Goal: Transaction & Acquisition: Subscribe to service/newsletter

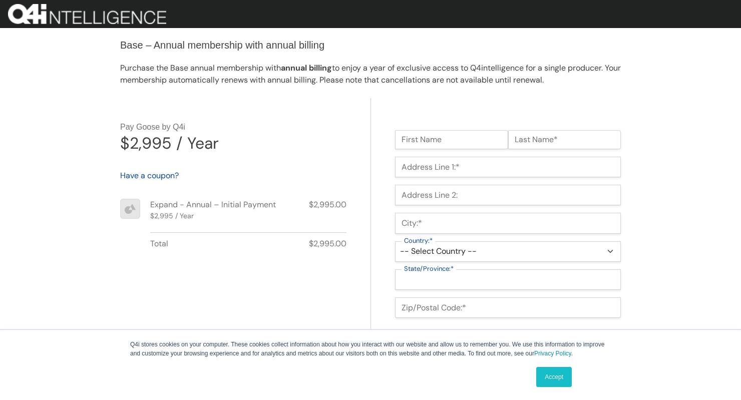
click at [557, 378] on link "Accept" at bounding box center [554, 377] width 36 height 20
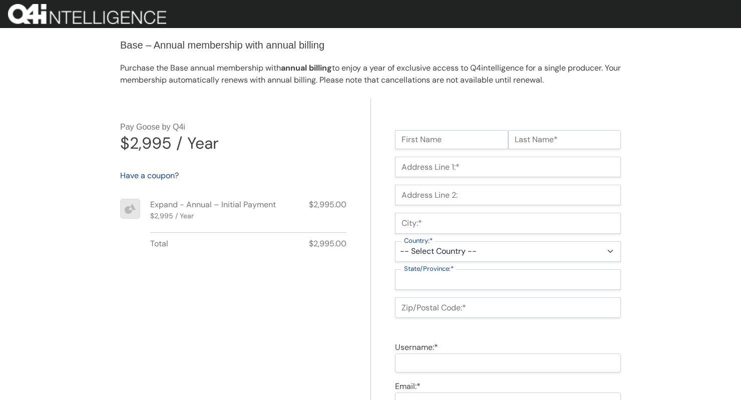
click at [484, 141] on input "First Name" at bounding box center [451, 139] width 113 height 19
click at [470, 135] on input "First Name" at bounding box center [451, 139] width 113 height 19
type input "Rob"
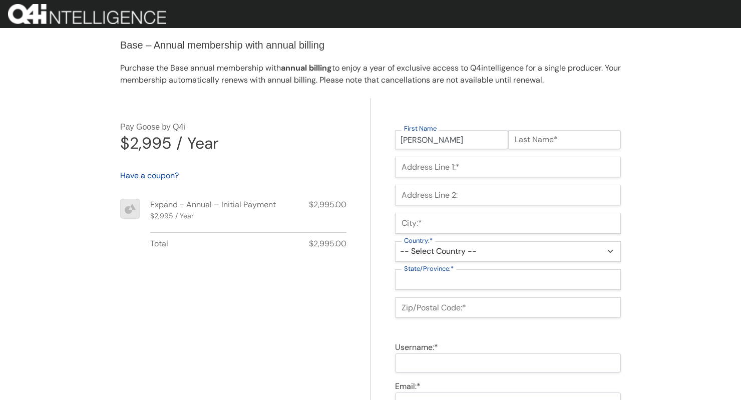
click at [592, 140] on input "Last Name*" at bounding box center [564, 139] width 113 height 19
type input "Stark"
click at [466, 167] on input "Address Line 1:*" at bounding box center [508, 167] width 226 height 21
type input "1111 NW 12th St"
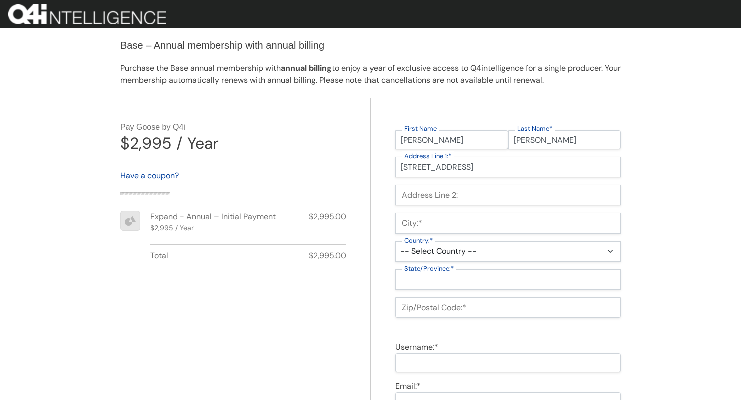
click at [480, 223] on input "City:*" at bounding box center [508, 223] width 226 height 21
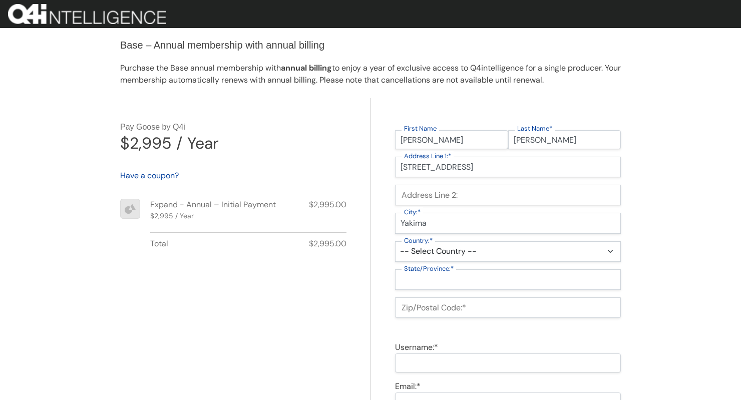
type input "Yakima"
click at [507, 250] on select "-- Select Country -- United States (US) Afghanistan Åland Islands Albania Alger…" at bounding box center [508, 251] width 226 height 21
select select "US"
click at [395, 241] on select "-- Select Country -- United States (US) Afghanistan Åland Islands Albania Alger…" at bounding box center [508, 251] width 226 height 21
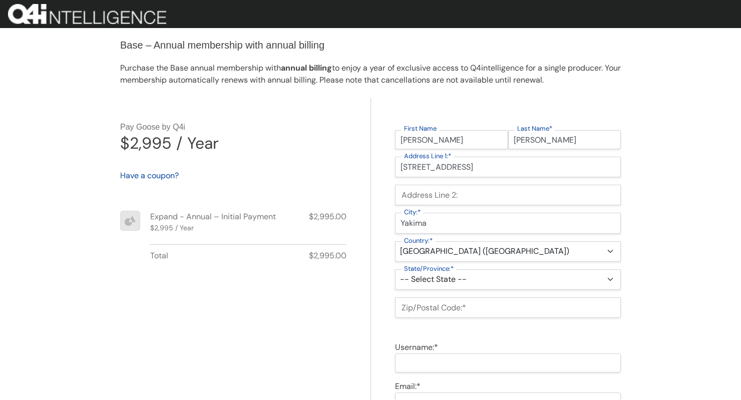
click at [489, 274] on select "-- Select State -- Alabama Alaska Arizona Arkansas California Colorado Connecti…" at bounding box center [508, 279] width 226 height 21
select select "WA"
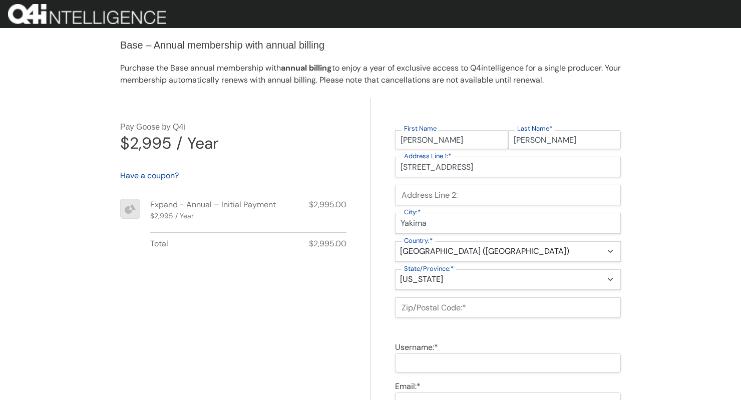
click at [395, 269] on select "-- Select State -- Alabama Alaska Arizona Arkansas California Colorado Connecti…" at bounding box center [508, 279] width 226 height 21
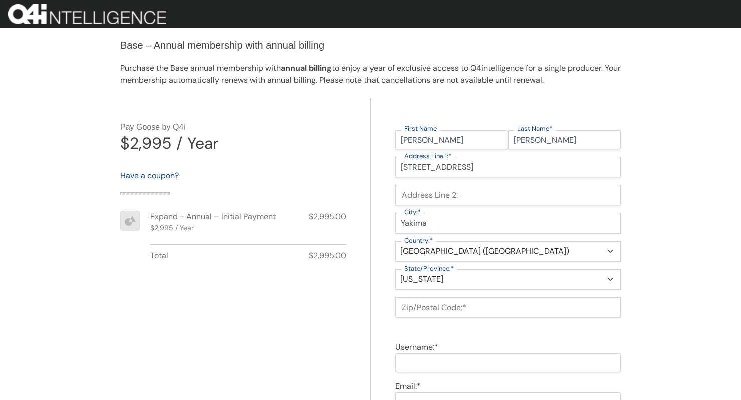
click at [470, 310] on input "Zip/Postal Code:*" at bounding box center [508, 308] width 226 height 21
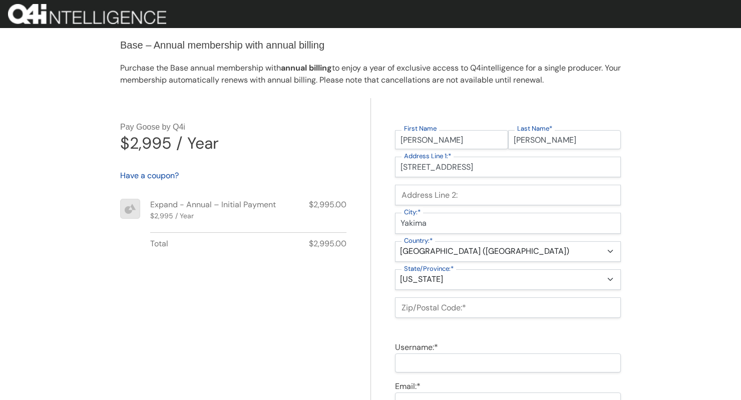
type input "12345"
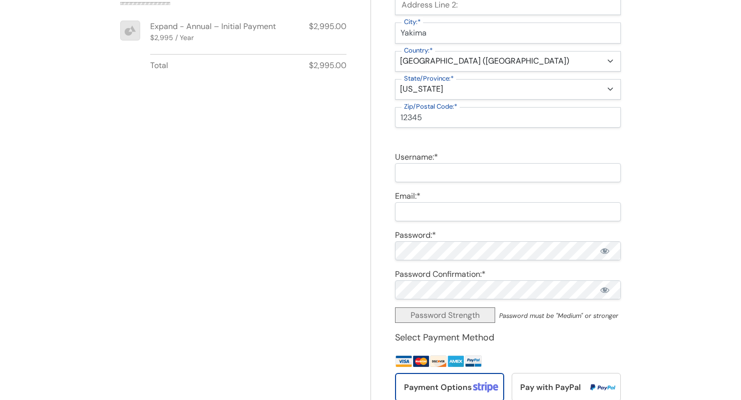
scroll to position [228, 0]
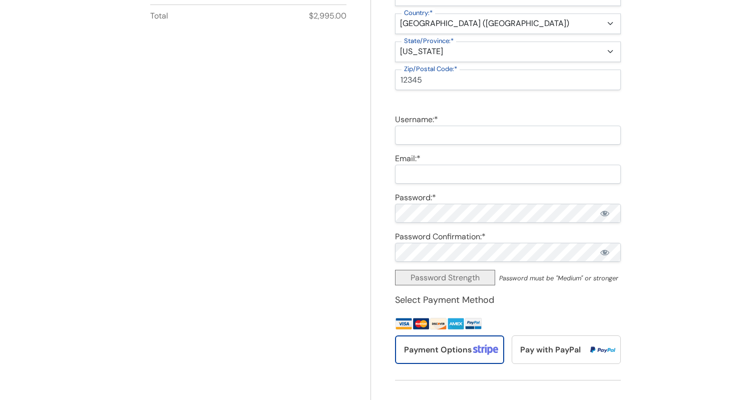
click at [468, 134] on input "Username:*" at bounding box center [508, 135] width 226 height 19
type input "stark2444"
click at [448, 172] on input "Email:*" at bounding box center [508, 174] width 226 height 19
click at [433, 173] on input "william+cron@cheshtech.com" at bounding box center [508, 174] width 226 height 19
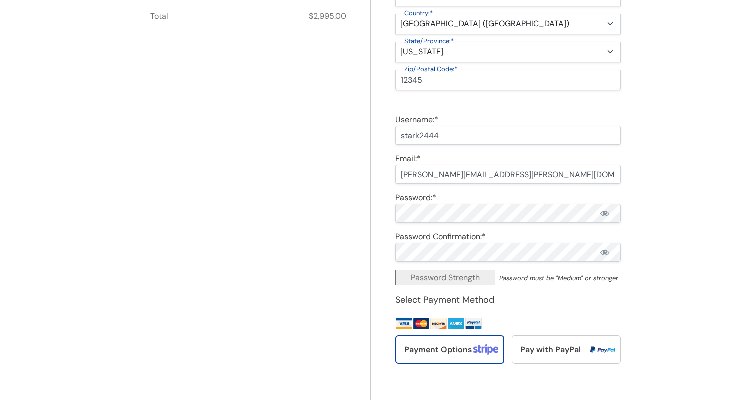
type input "william+stark@cheshtech.com"
click at [495, 240] on div "Password Confirmation:* Password Confirmation Doesn't Match" at bounding box center [508, 237] width 226 height 12
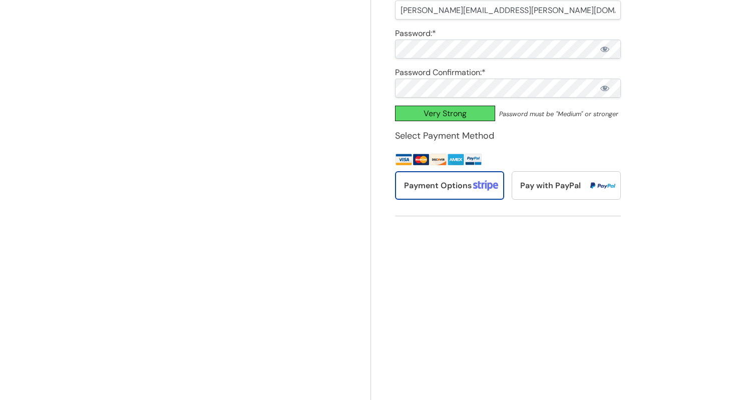
scroll to position [611, 0]
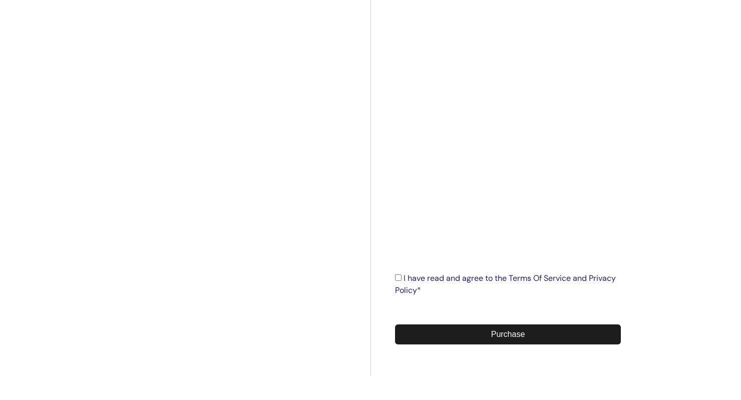
click at [404, 281] on link "I have read and agree to the Terms Of Service and Privacy Policy" at bounding box center [505, 284] width 221 height 23
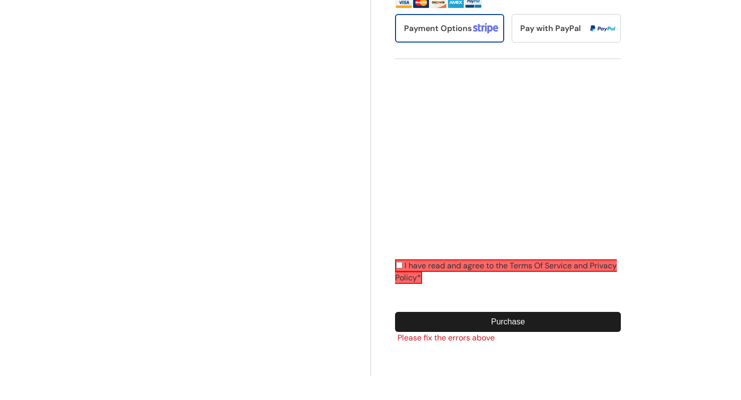
scroll to position [549, 0]
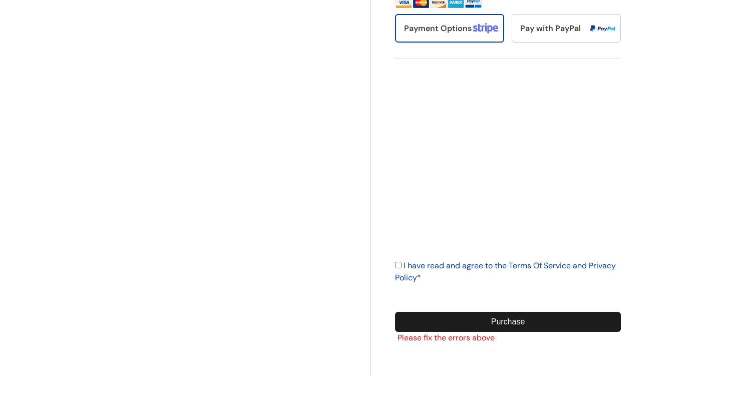
click at [401, 266] on input "I have read and agree to the Terms Of Service and Privacy Policy *" at bounding box center [398, 265] width 7 height 7
checkbox input "true"
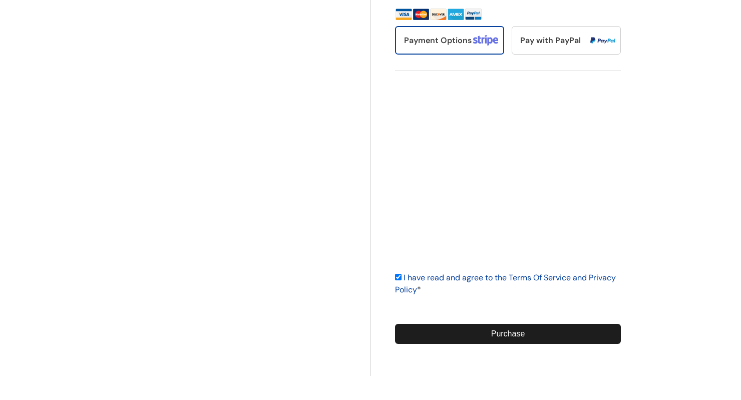
click at [491, 329] on input "Purchase" at bounding box center [508, 334] width 226 height 20
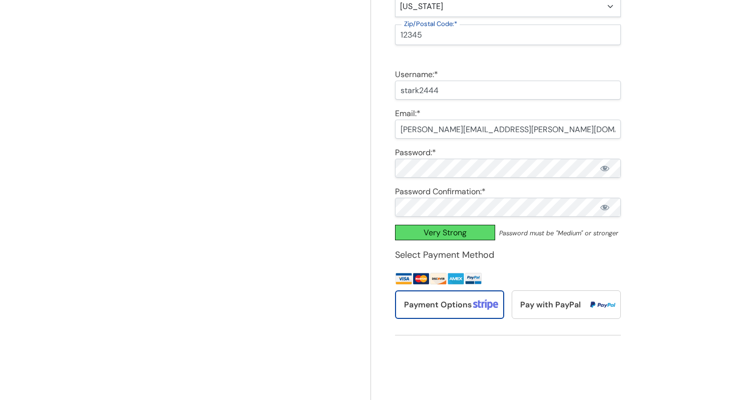
scroll to position [0, 0]
